Goal: Task Accomplishment & Management: Use online tool/utility

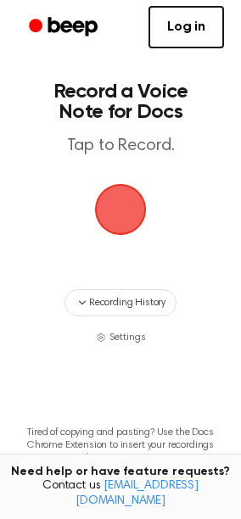
click at [133, 219] on span "button" at bounding box center [120, 209] width 47 height 47
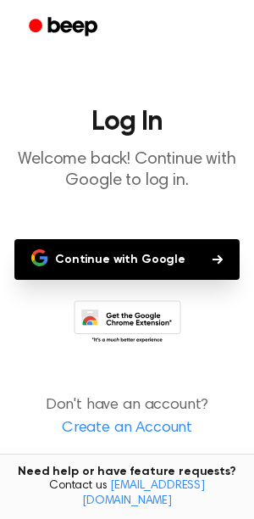
click at [145, 255] on button "Continue with Google" at bounding box center [127, 259] width 226 height 41
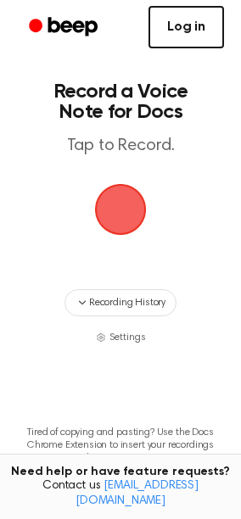
click at [200, 32] on link "Log in" at bounding box center [185, 27] width 75 height 42
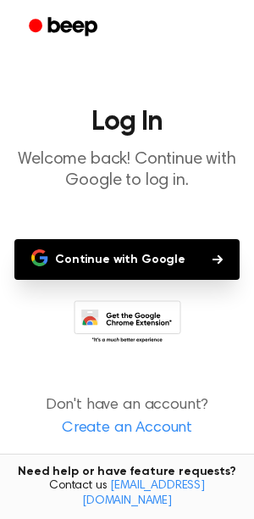
click at [118, 262] on button "Continue with Google" at bounding box center [127, 259] width 226 height 41
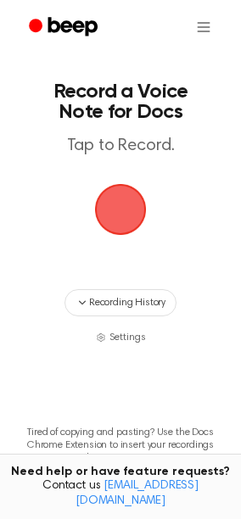
click at [125, 213] on span "button" at bounding box center [120, 209] width 47 height 47
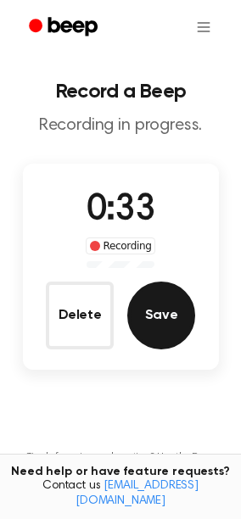
click at [173, 299] on button "Save" at bounding box center [161, 315] width 68 height 68
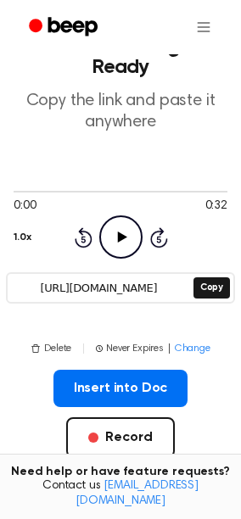
scroll to position [43, 0]
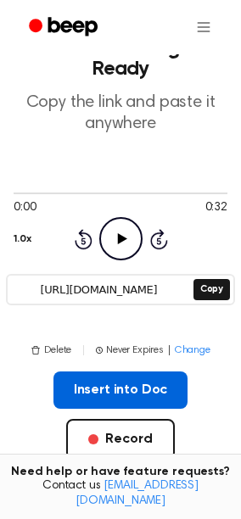
click at [132, 371] on button "Insert into Doc" at bounding box center [120, 389] width 135 height 37
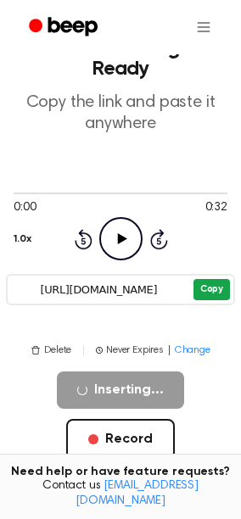
click at [212, 279] on button "Copy" at bounding box center [211, 289] width 36 height 21
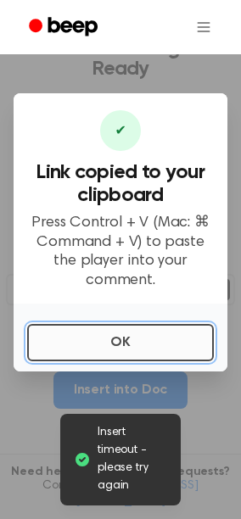
click at [141, 345] on button "OK" at bounding box center [120, 342] width 187 height 37
